Goal: Book appointment/travel/reservation

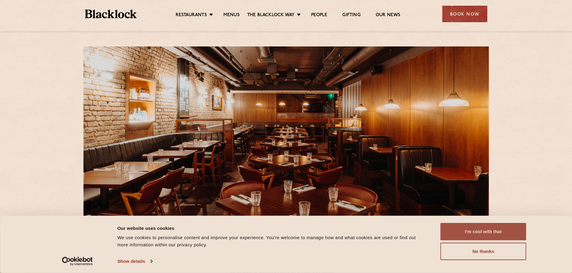
click at [487, 230] on button "I'm cool with that" at bounding box center [483, 231] width 86 height 17
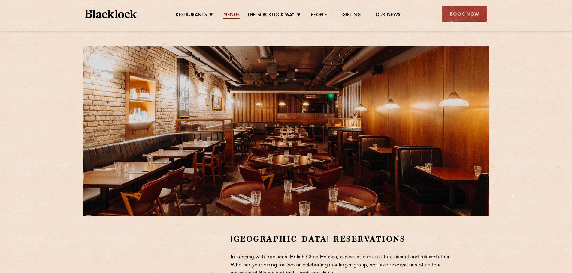
click at [231, 18] on link "Menus" at bounding box center [231, 15] width 16 height 7
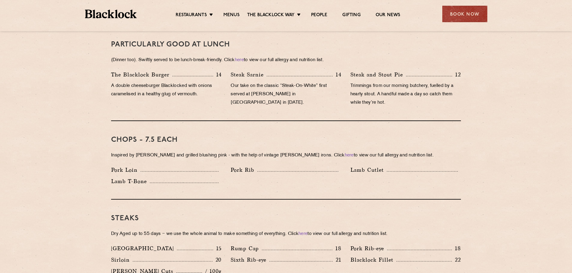
scroll to position [450, 0]
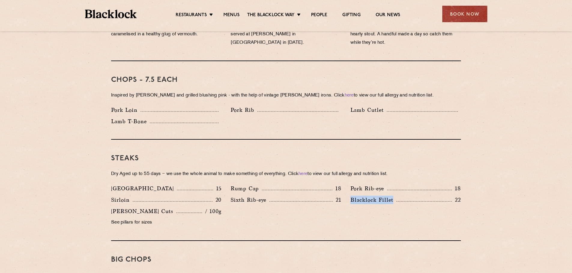
drag, startPoint x: 348, startPoint y: 193, endPoint x: 393, endPoint y: 193, distance: 44.7
click at [393, 196] on div "Blacklock Fillet 22" at bounding box center [405, 201] width 119 height 11
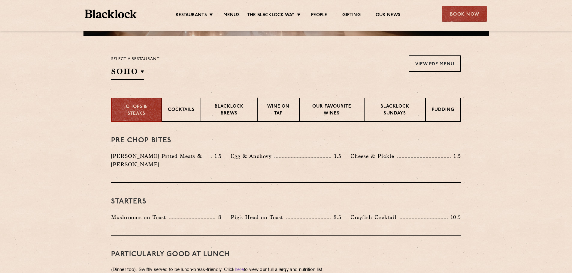
scroll to position [0, 0]
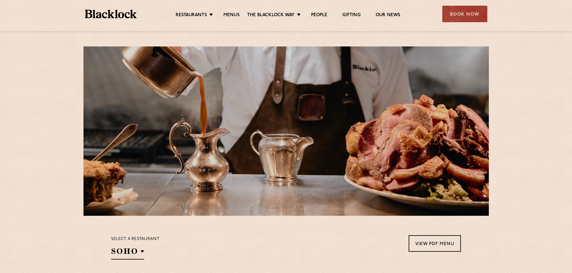
click at [473, 138] on div at bounding box center [285, 132] width 405 height 170
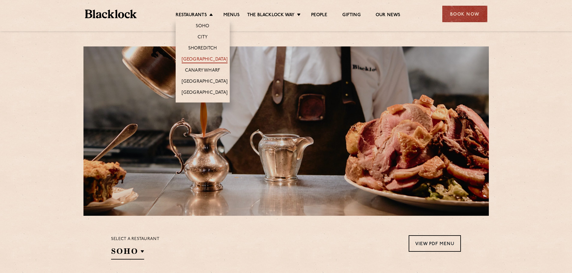
click at [206, 60] on link "[GEOGRAPHIC_DATA]" at bounding box center [205, 60] width 46 height 7
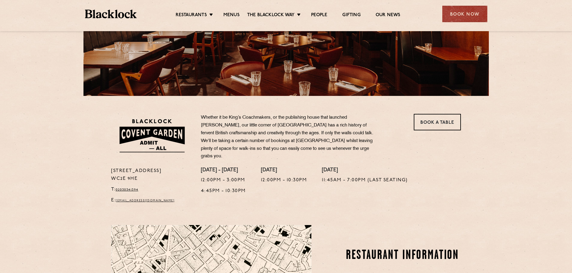
scroll to position [210, 0]
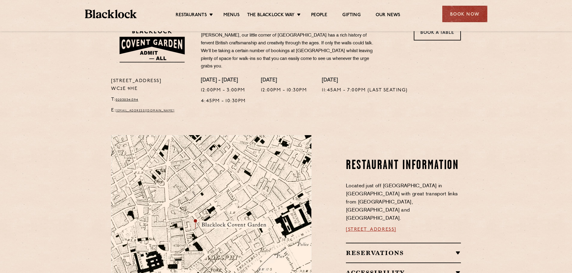
click at [409, 263] on div "Accessibility Situated in a basement we do not have lift access however both Ca…" at bounding box center [403, 273] width 115 height 20
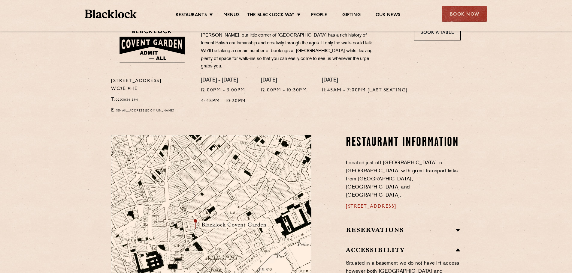
click at [393, 227] on h2 "Reservations" at bounding box center [403, 230] width 115 height 7
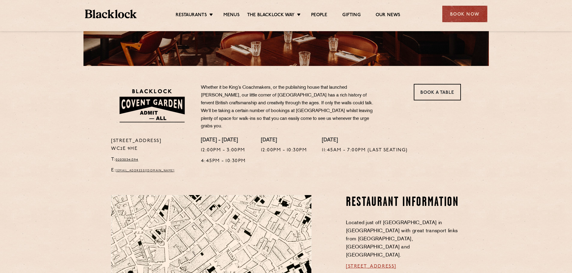
scroll to position [0, 0]
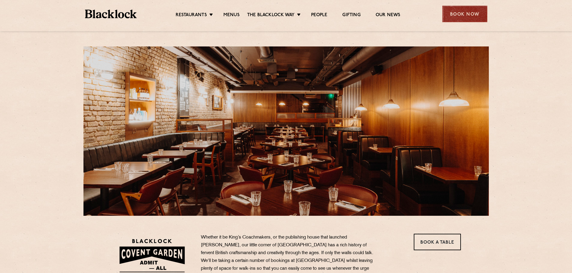
click at [460, 14] on div "Book Now" at bounding box center [464, 14] width 45 height 17
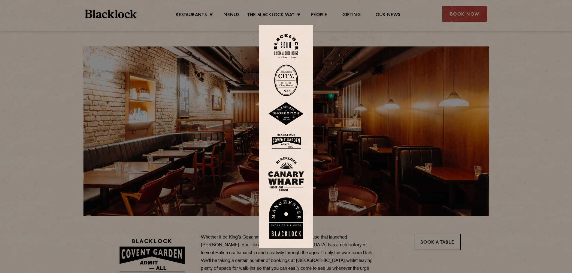
click at [289, 142] on img at bounding box center [286, 142] width 36 height 20
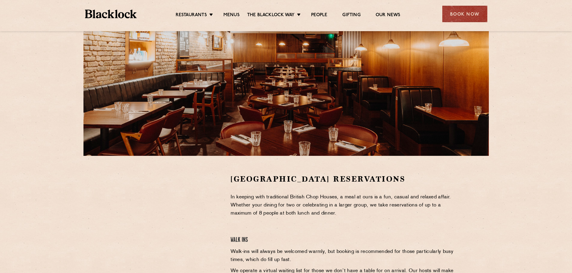
scroll to position [120, 0]
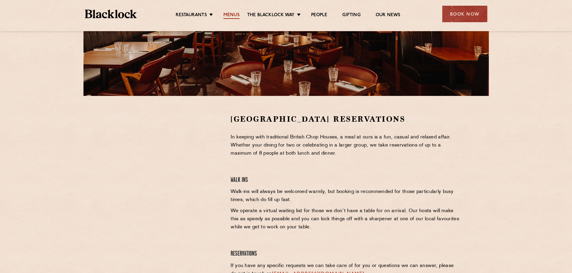
click at [232, 14] on link "Menus" at bounding box center [231, 15] width 16 height 7
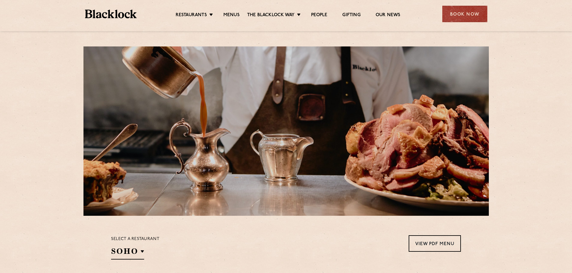
scroll to position [180, 0]
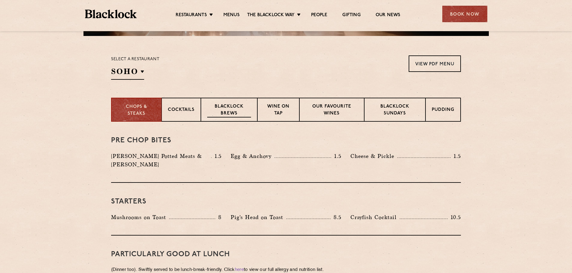
click at [233, 110] on p "Blacklock Brews" at bounding box center [229, 111] width 44 height 14
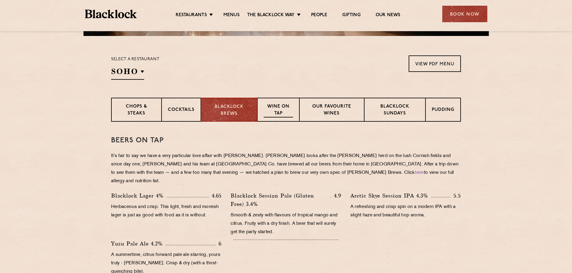
click at [268, 107] on p "Wine on Tap" at bounding box center [278, 111] width 29 height 14
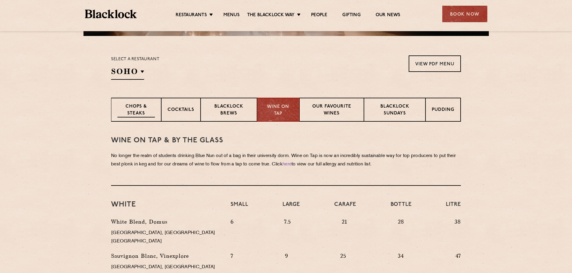
click at [130, 112] on p "Chops & Steaks" at bounding box center [136, 111] width 38 height 14
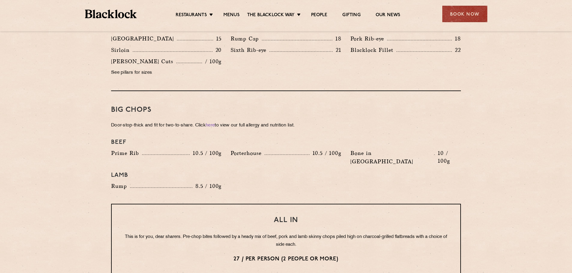
scroll to position [660, 0]
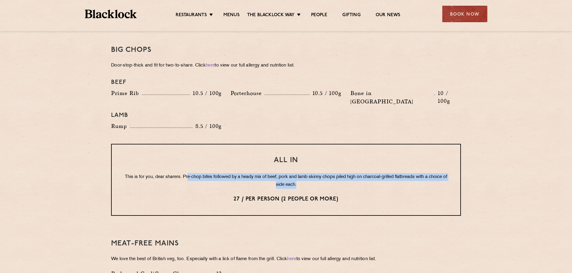
drag, startPoint x: 195, startPoint y: 159, endPoint x: 342, endPoint y: 165, distance: 147.8
click at [342, 174] on p "This is for you, dear sharers. Pre-chop bites followed by a heady mix of beef, …" at bounding box center [286, 182] width 324 height 16
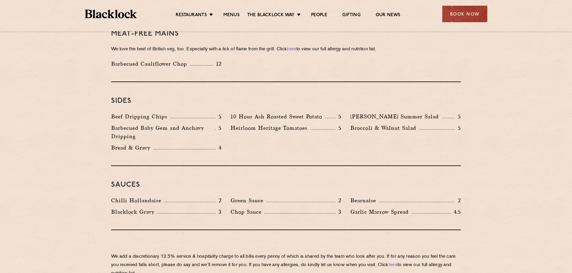
scroll to position [901, 0]
